Goal: Information Seeking & Learning: Check status

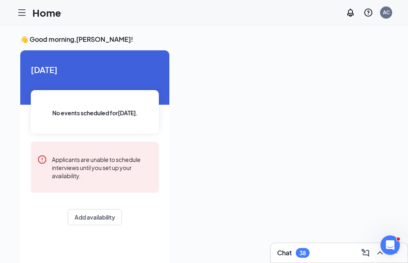
click at [22, 17] on icon "Hamburger" at bounding box center [22, 13] width 10 height 10
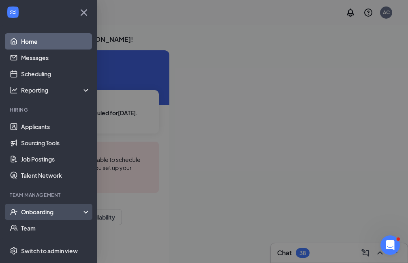
click at [57, 207] on div "Onboarding" at bounding box center [48, 212] width 97 height 16
click at [47, 227] on link "Overview" at bounding box center [55, 228] width 69 height 16
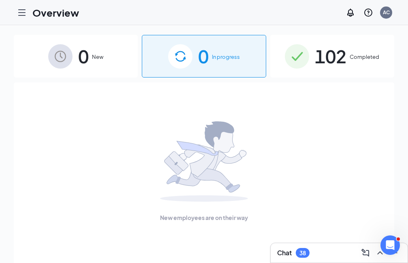
click at [327, 55] on span "102" at bounding box center [331, 56] width 32 height 28
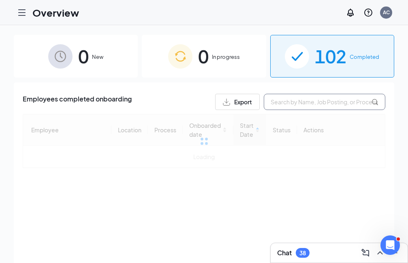
click at [325, 100] on input "text" at bounding box center [325, 102] width 122 height 16
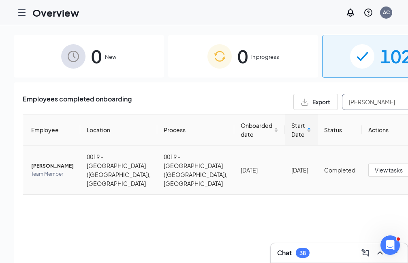
type input "[PERSON_NAME]"
click at [34, 162] on span "[PERSON_NAME]" at bounding box center [52, 166] width 43 height 8
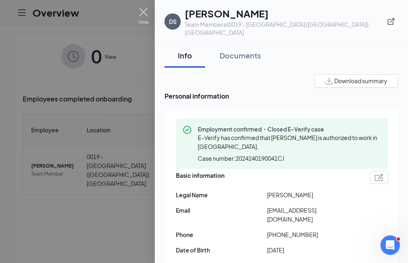
click at [142, 11] on img at bounding box center [144, 16] width 10 height 16
